Goal: Information Seeking & Learning: Learn about a topic

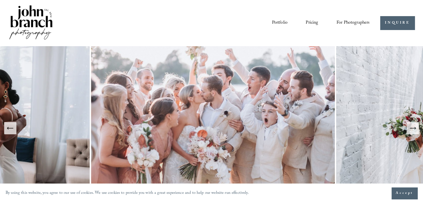
click at [313, 24] on link "Pricing" at bounding box center [312, 22] width 13 height 9
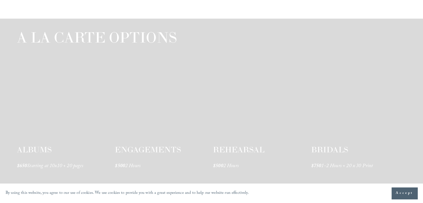
scroll to position [807, 0]
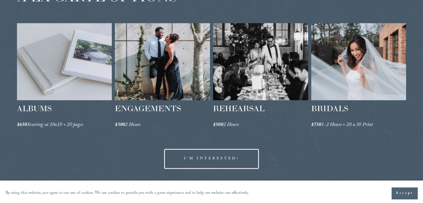
click at [157, 72] on div at bounding box center [162, 61] width 95 height 77
